Goal: Find specific page/section: Find specific page/section

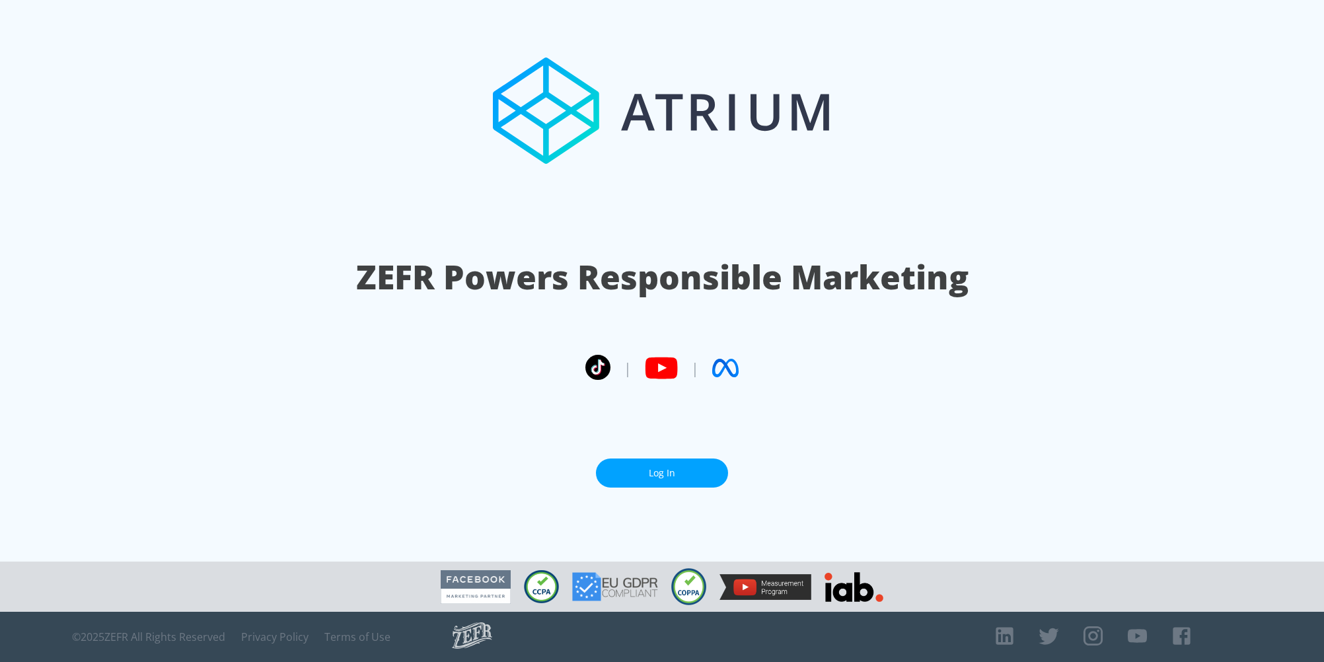
click at [667, 472] on link "Log In" at bounding box center [662, 473] width 132 height 30
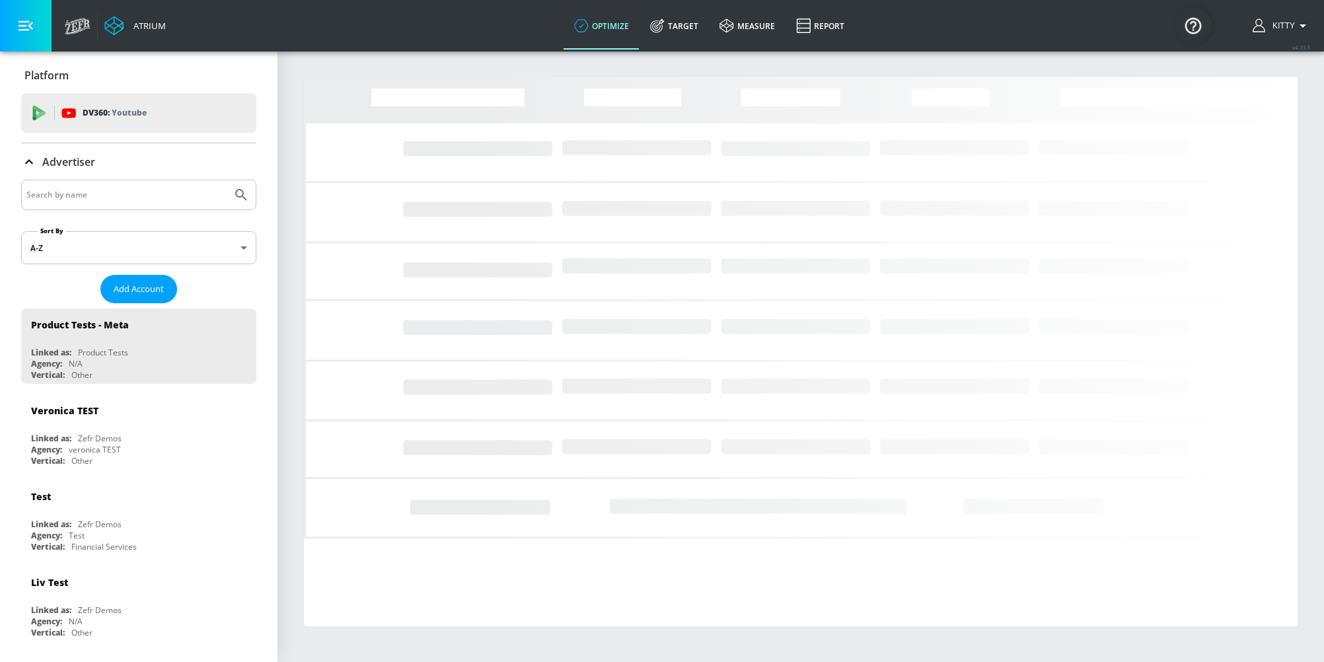
click at [121, 200] on input "Search by name" at bounding box center [126, 194] width 200 height 17
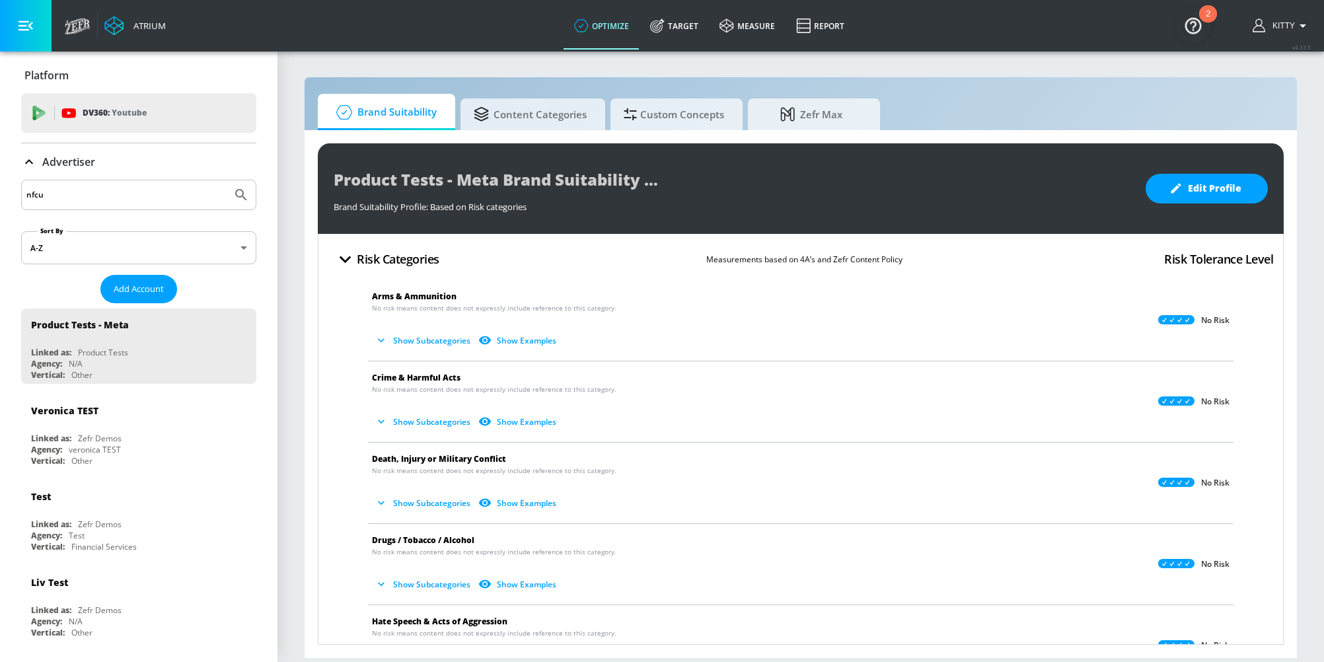
type input "nfcu"
click at [227, 180] on button "Submit Search" at bounding box center [241, 194] width 29 height 29
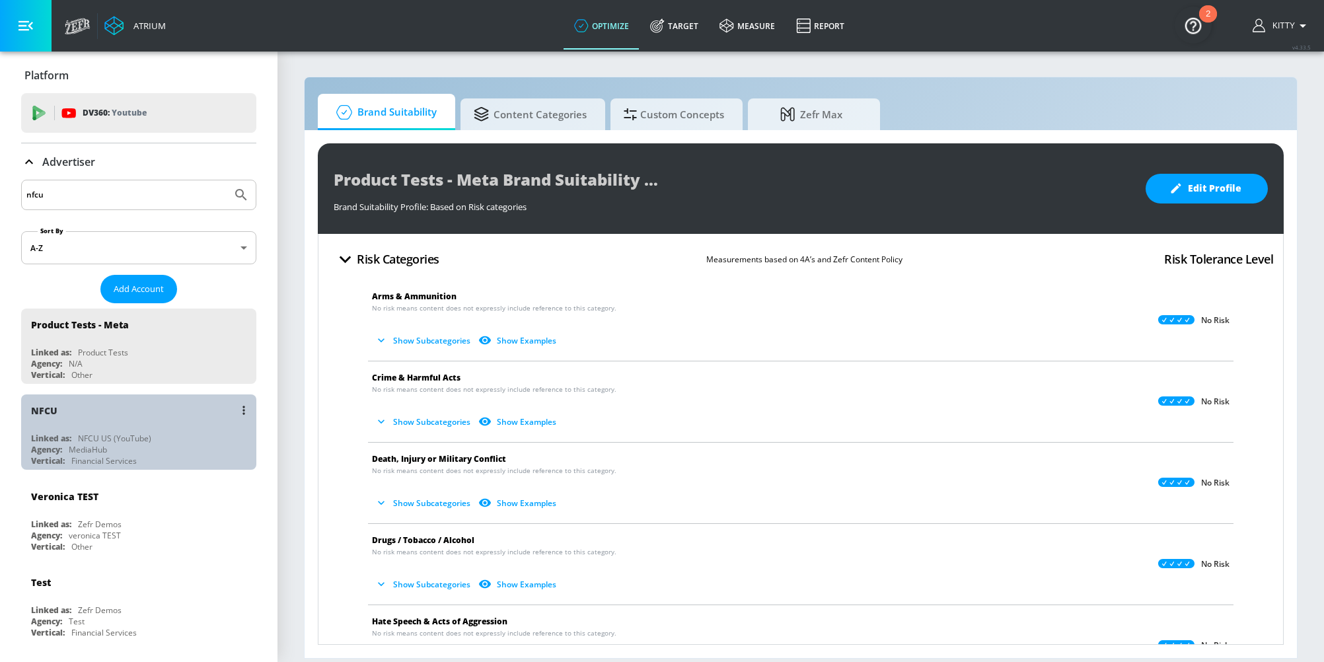
click at [58, 418] on div "NFCU" at bounding box center [142, 410] width 222 height 32
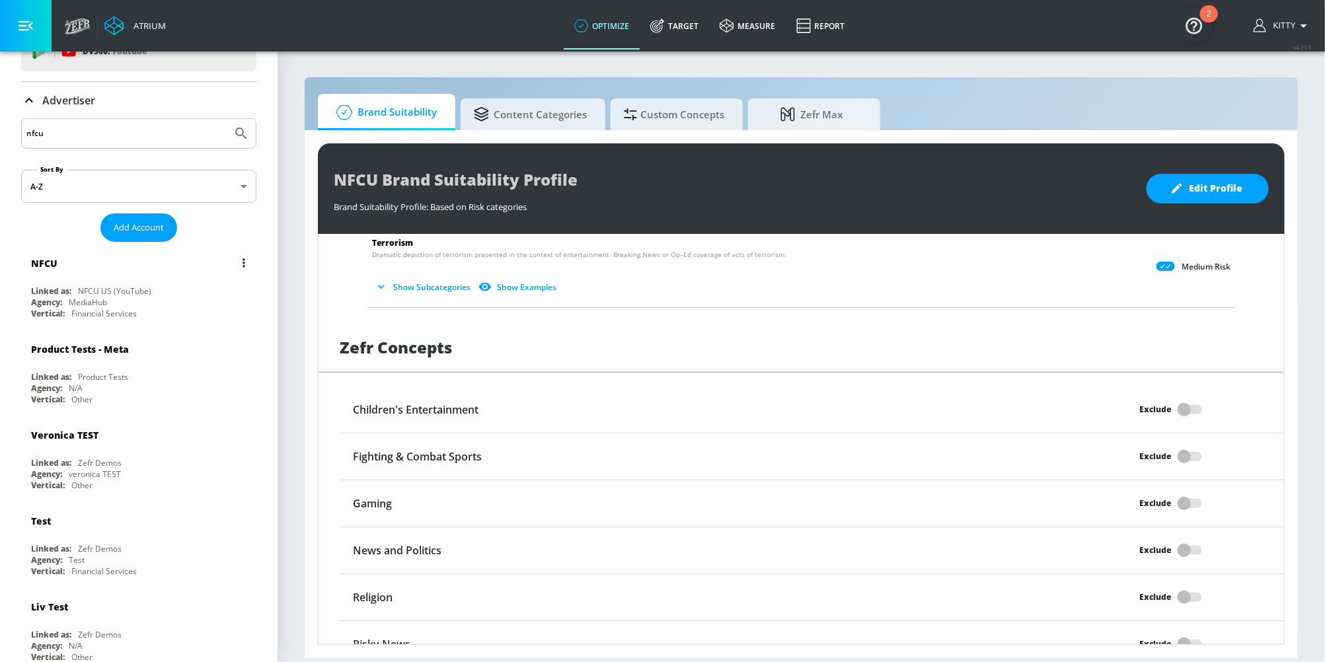
scroll to position [62, 0]
click at [150, 301] on div "Agency: MediaHub" at bounding box center [142, 301] width 222 height 11
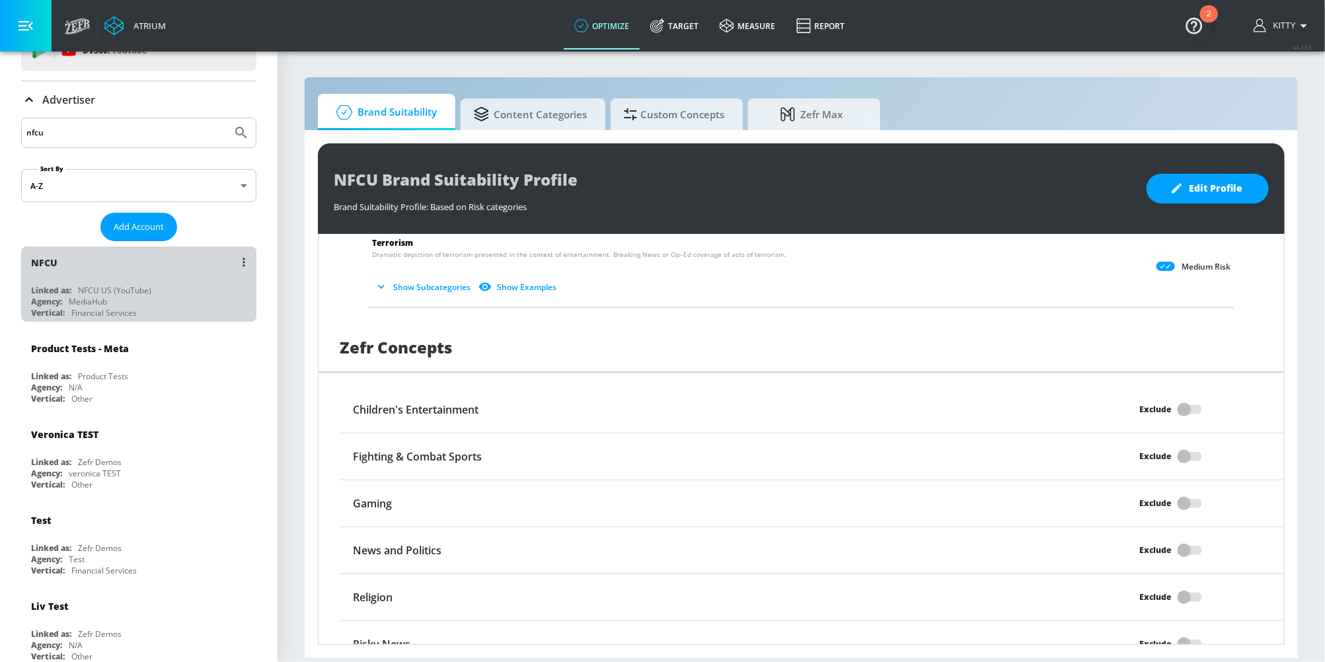
click at [167, 266] on div "NFCU" at bounding box center [142, 262] width 222 height 32
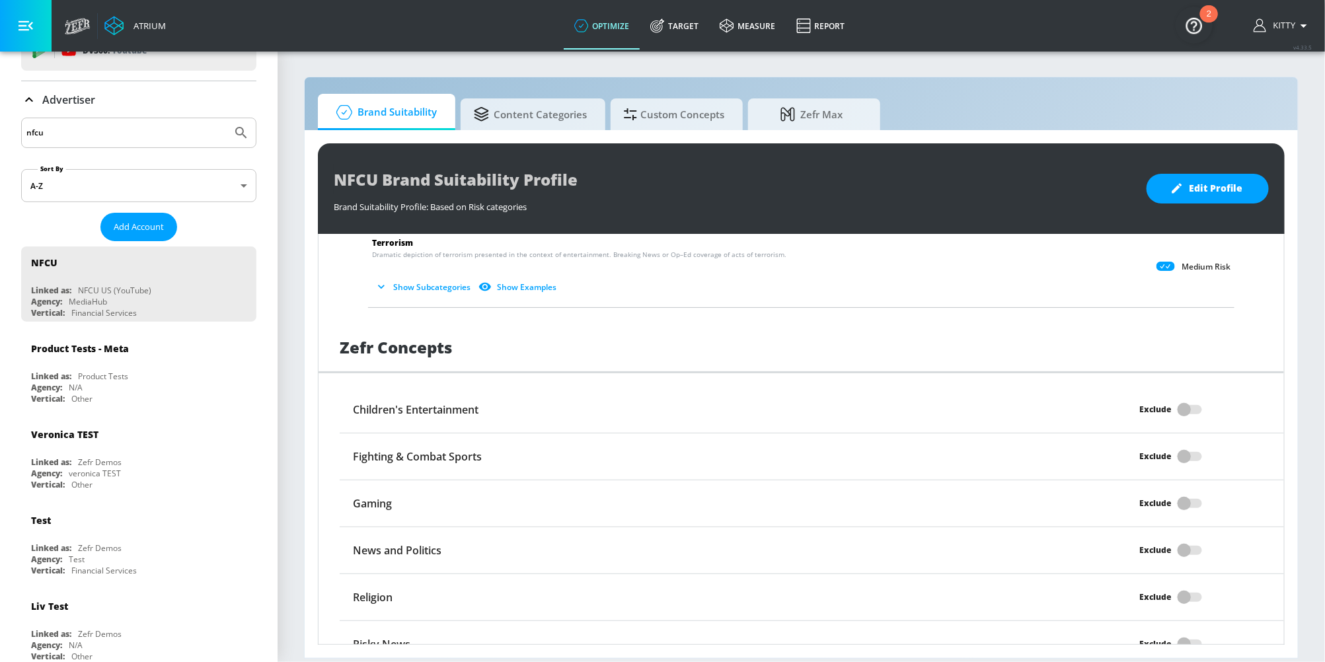
scroll to position [986, 0]
click at [688, 22] on link "Target" at bounding box center [673, 26] width 69 height 48
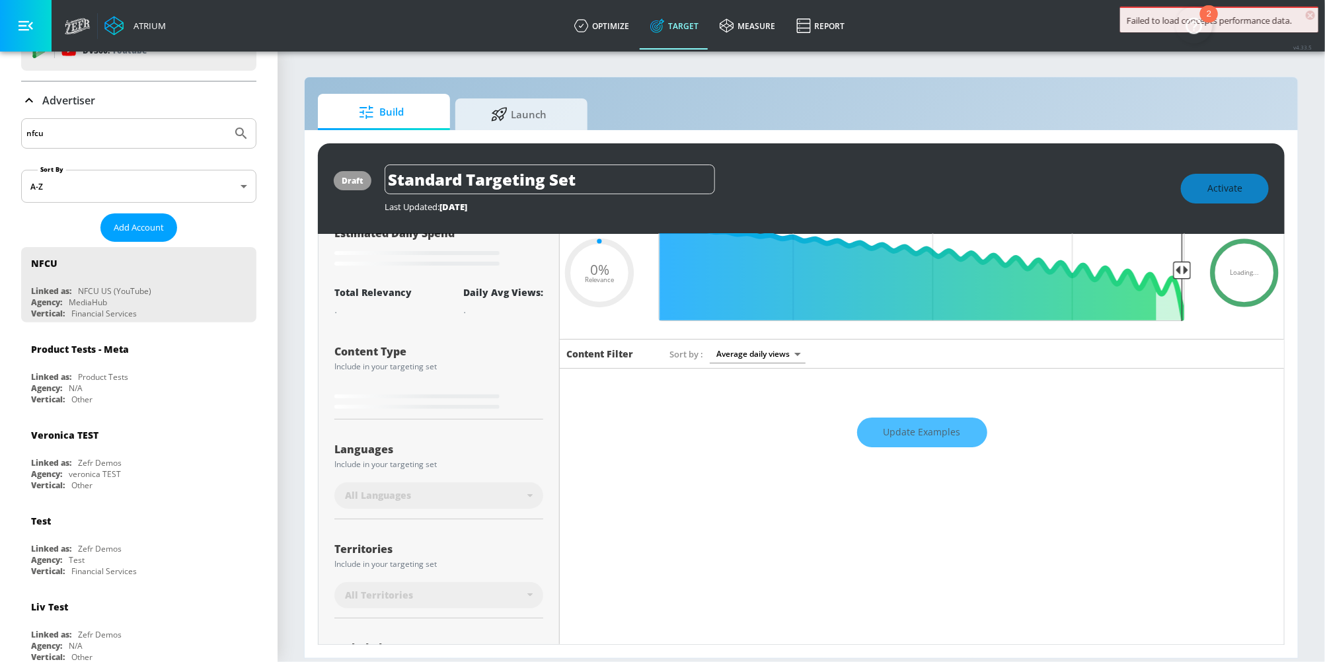
scroll to position [64, 0]
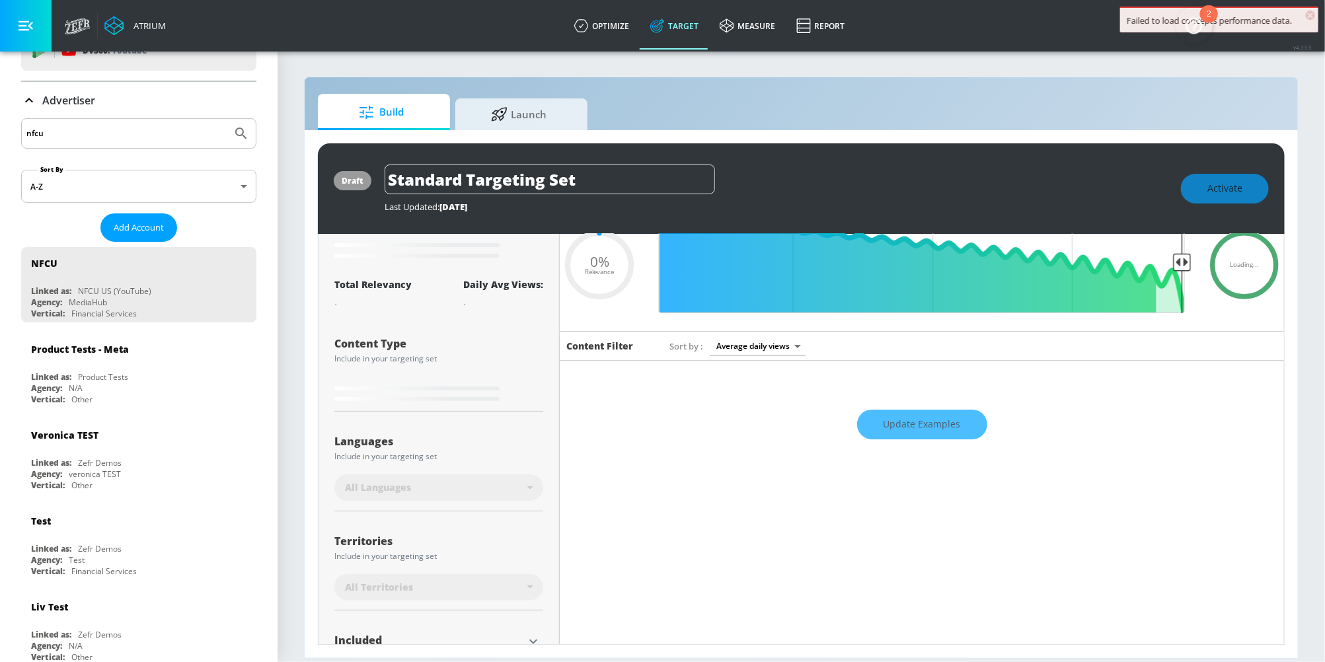
type input "0.6"
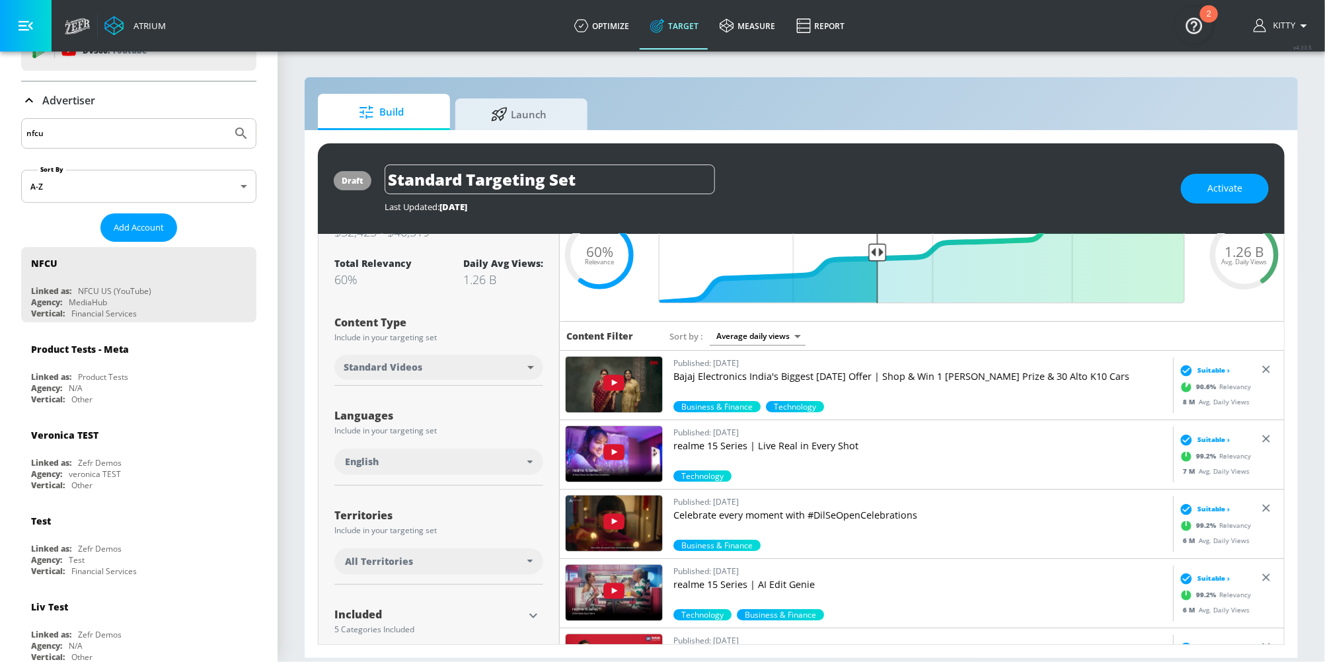
scroll to position [88, 0]
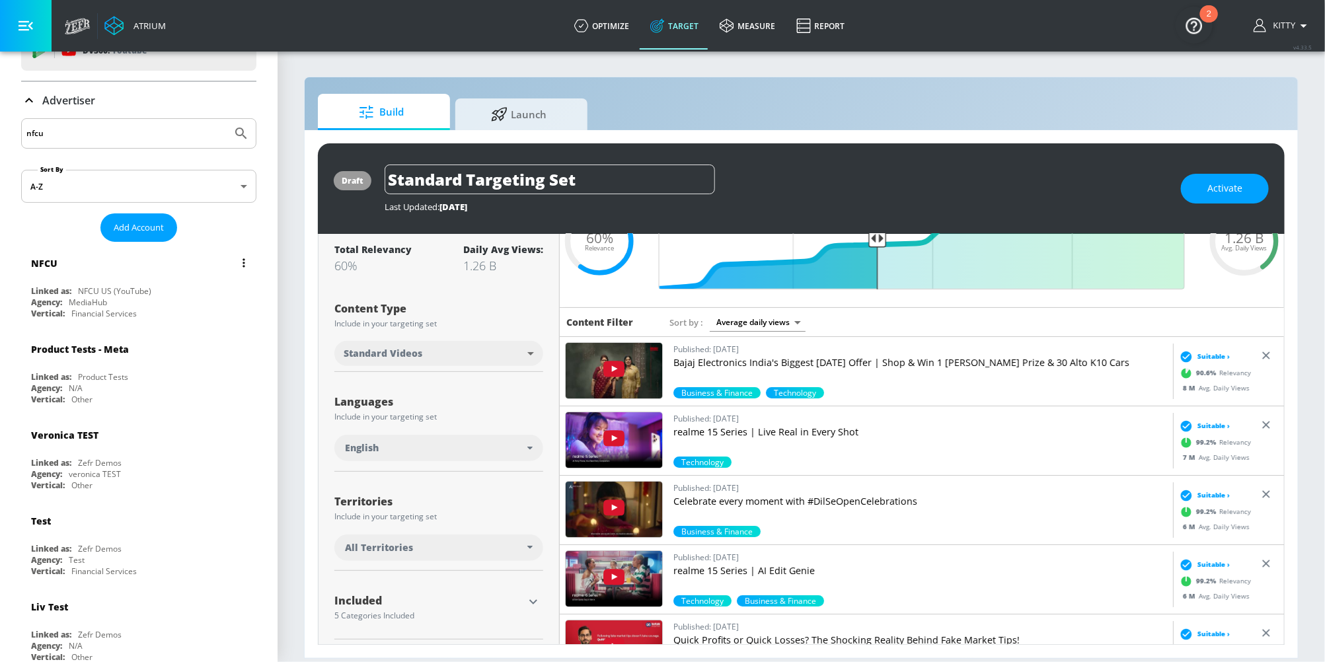
click at [95, 299] on div "MediaHub" at bounding box center [88, 302] width 38 height 11
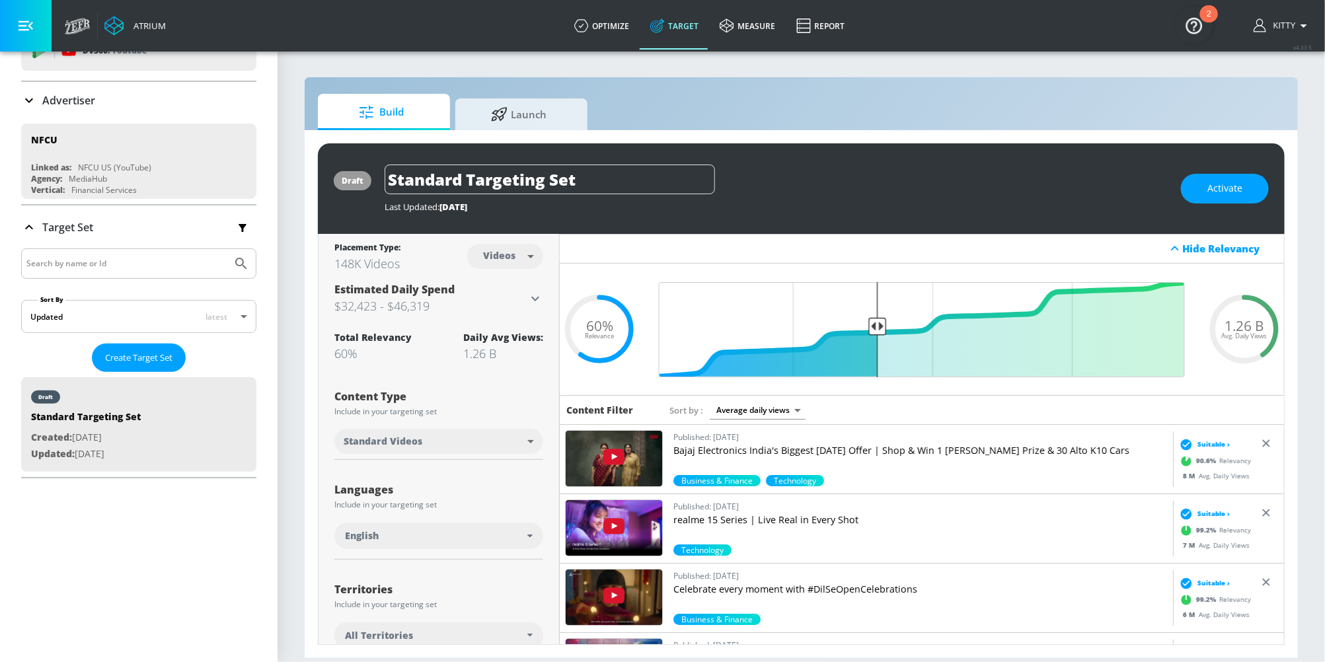
scroll to position [162, 0]
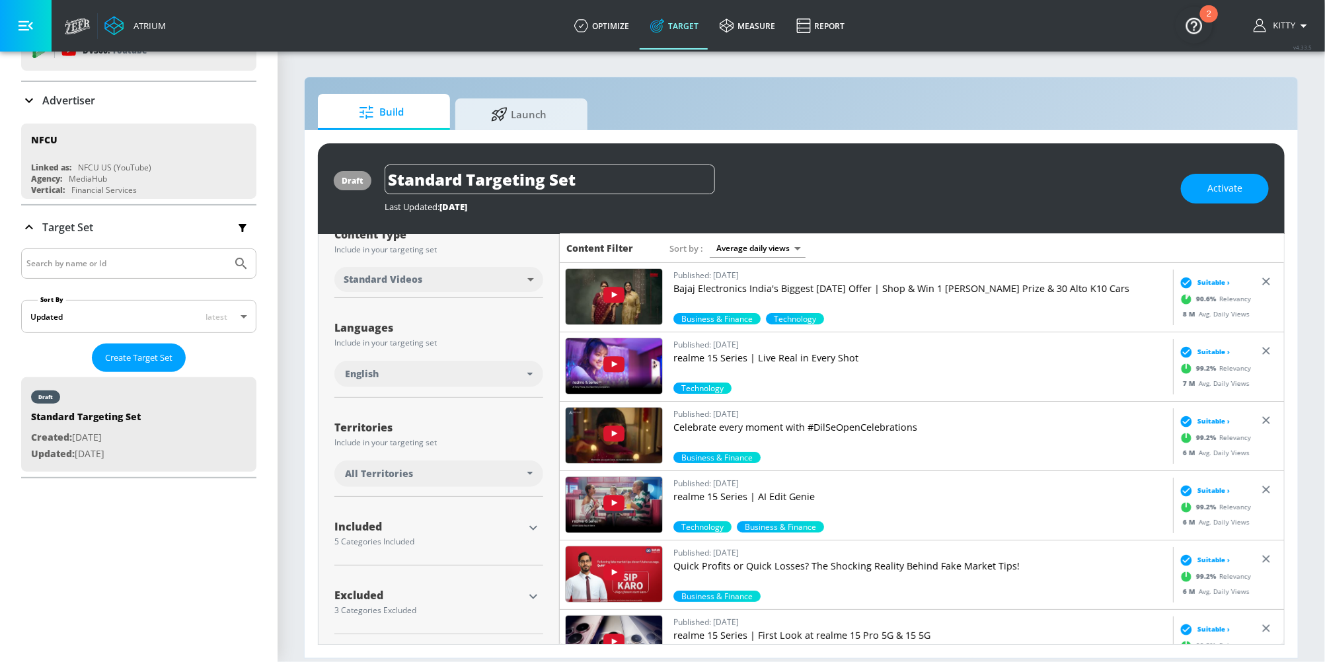
click at [403, 530] on div "Included" at bounding box center [428, 526] width 189 height 11
click at [536, 527] on icon "button" at bounding box center [533, 528] width 16 height 16
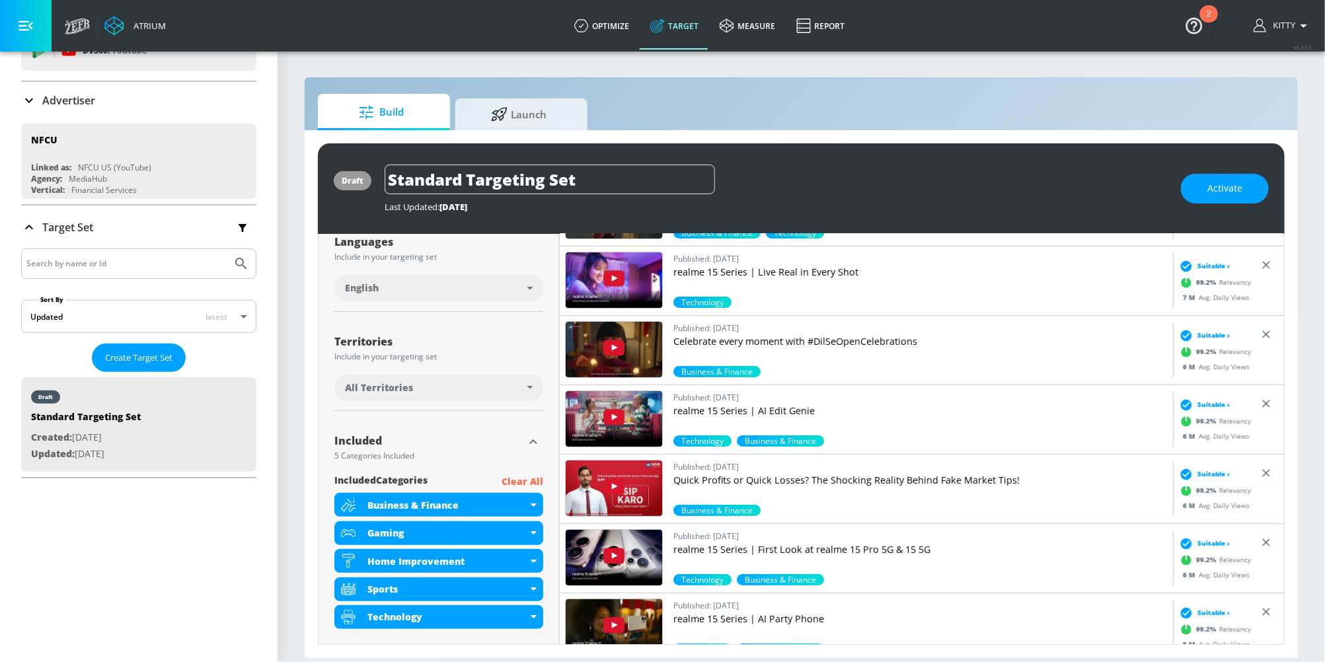
scroll to position [350, 0]
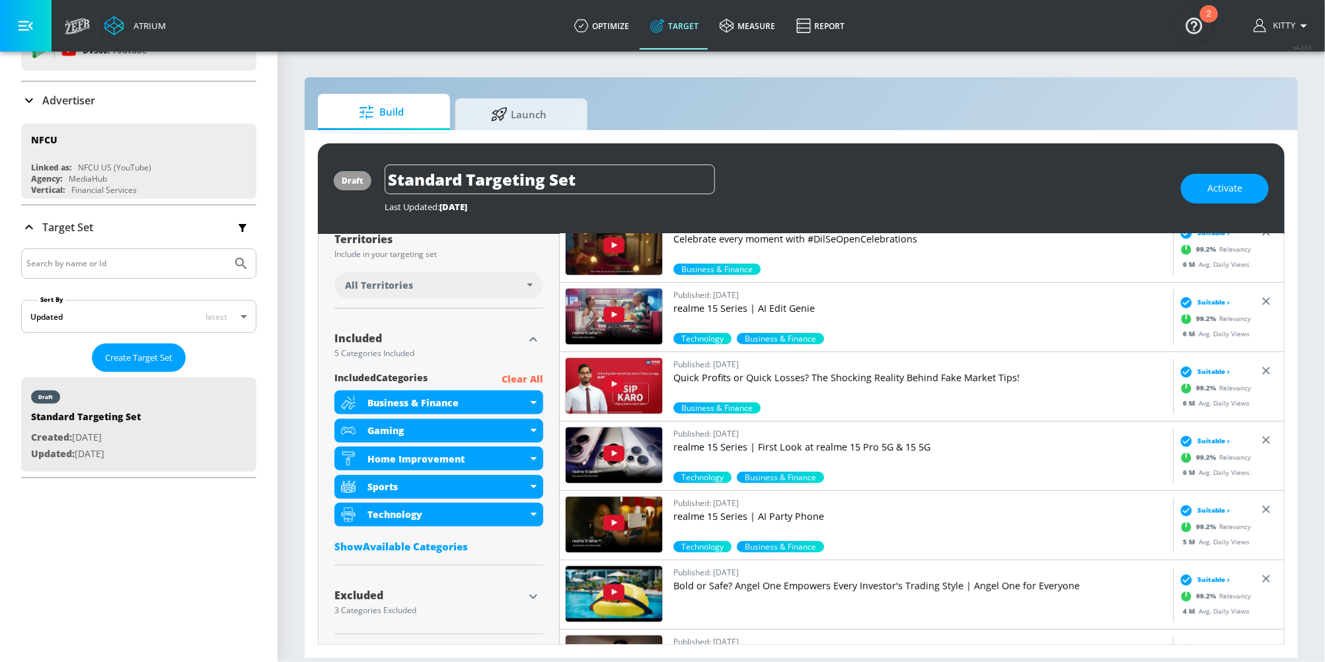
click at [538, 591] on icon "button" at bounding box center [533, 597] width 16 height 16
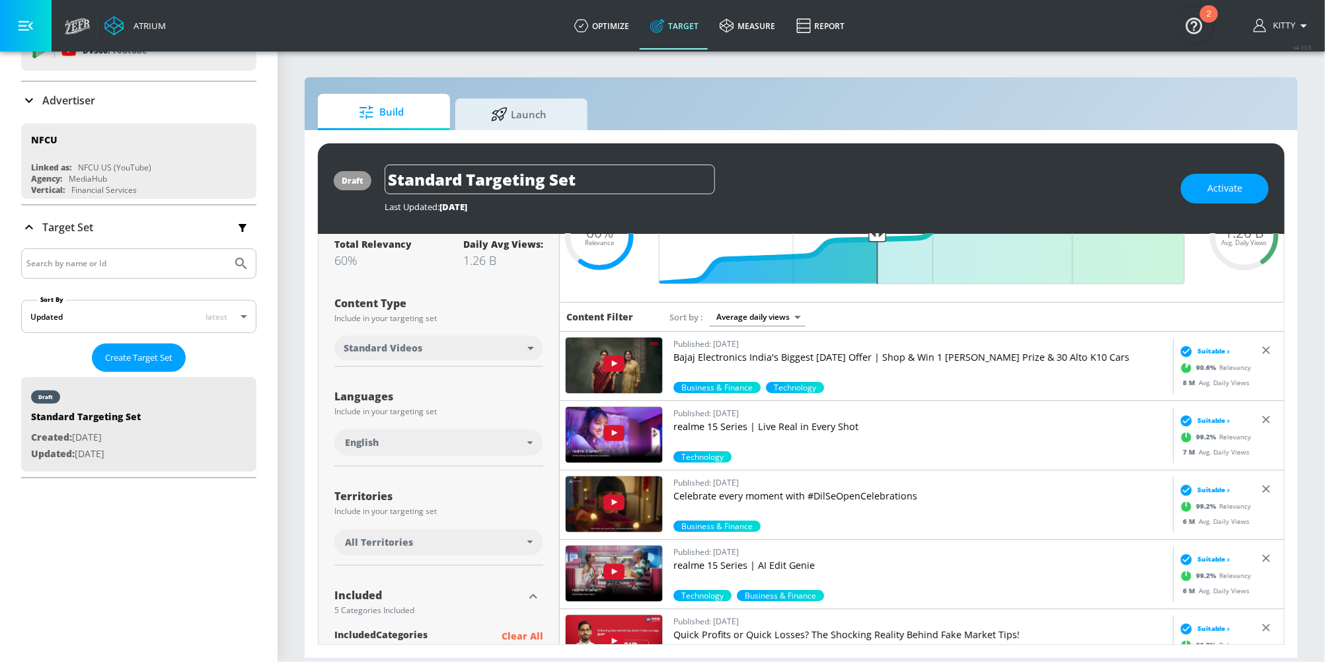
scroll to position [0, 0]
